Goal: Browse casually

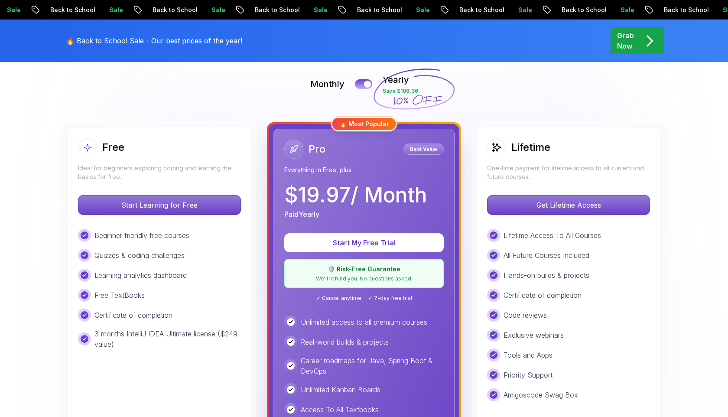
scroll to position [216, 0]
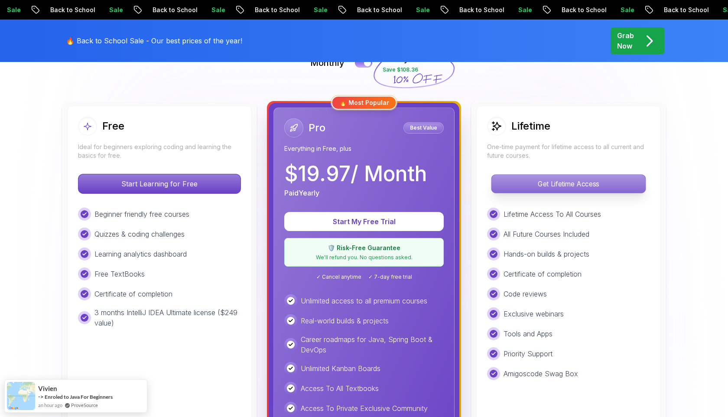
click at [567, 181] on p "Get Lifetime Access" at bounding box center [568, 184] width 154 height 18
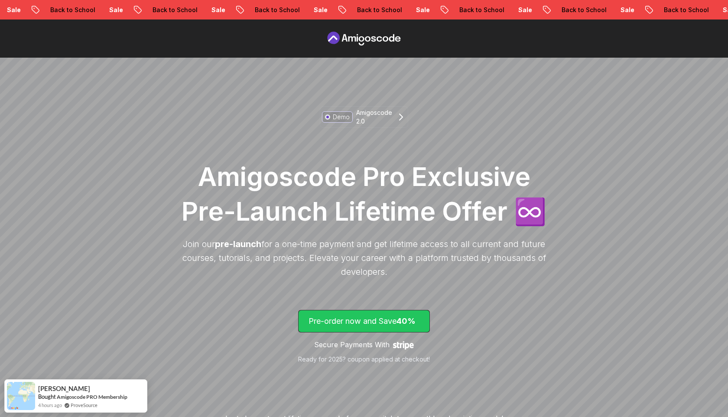
click at [382, 323] on p "Pre-order now and Save 40%" at bounding box center [363, 321] width 111 height 12
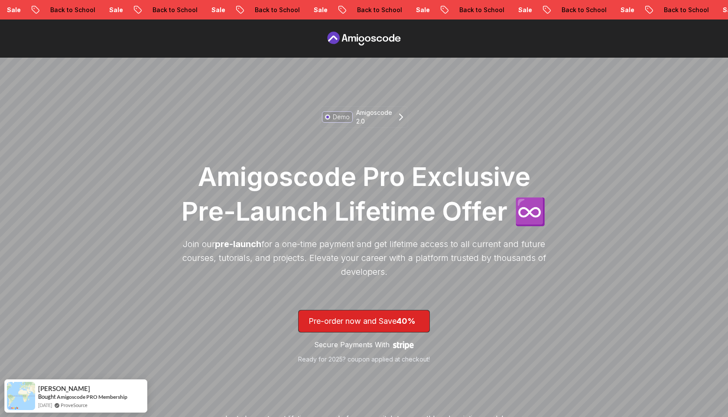
click at [370, 45] on icon at bounding box center [364, 39] width 78 height 14
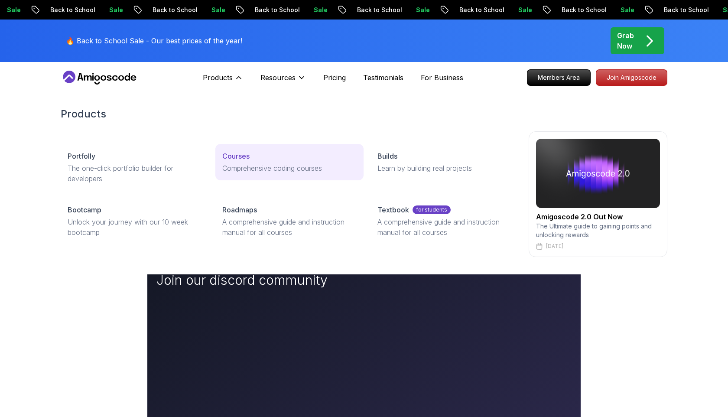
click at [279, 154] on div "Courses" at bounding box center [289, 156] width 134 height 10
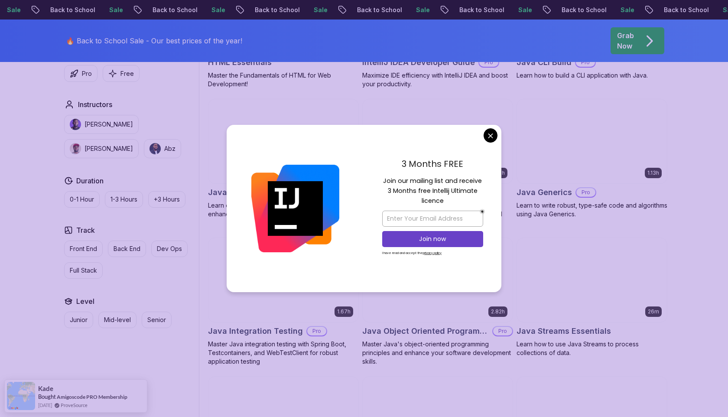
scroll to position [1202, 0]
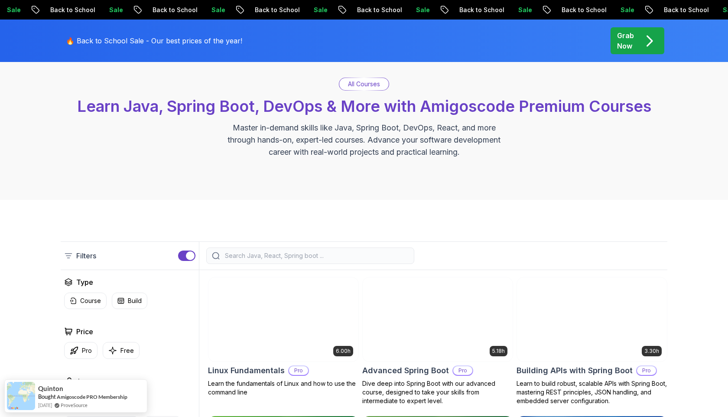
scroll to position [0, 0]
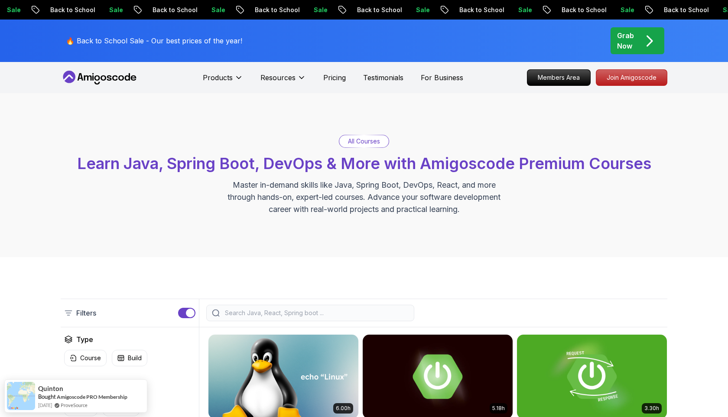
click at [355, 198] on p "Master in-demand skills like Java, Spring Boot, DevOps, React, and more through…" at bounding box center [363, 197] width 291 height 36
click at [109, 75] on icon at bounding box center [109, 77] width 5 height 5
